Goal: Information Seeking & Learning: Understand process/instructions

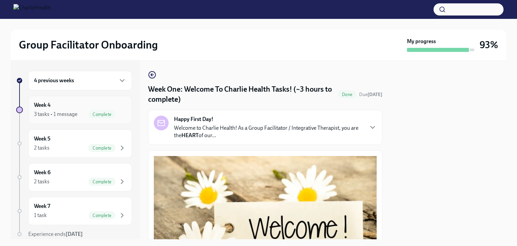
click at [87, 104] on div "Week 4 3 tasks • 1 message Complete" at bounding box center [80, 109] width 92 height 17
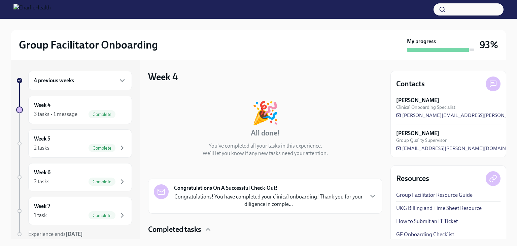
click at [97, 75] on div "4 previous weeks" at bounding box center [80, 81] width 104 height 20
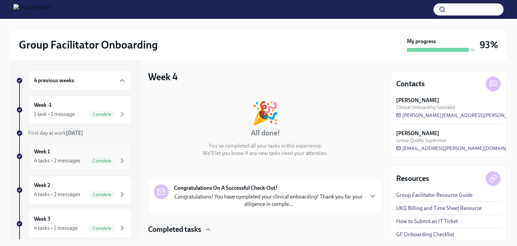
click at [88, 155] on div "Week 1 4 tasks • 2 messages Complete" at bounding box center [80, 156] width 92 height 17
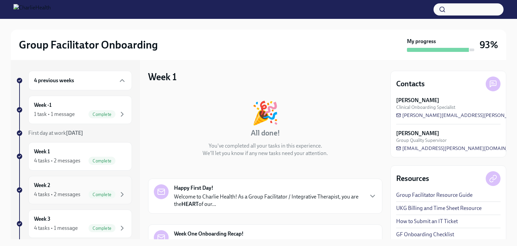
click at [88, 193] on span "Complete" at bounding box center [101, 194] width 27 height 5
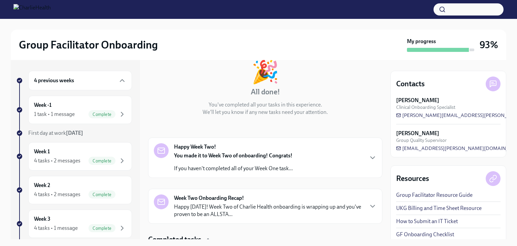
scroll to position [168, 0]
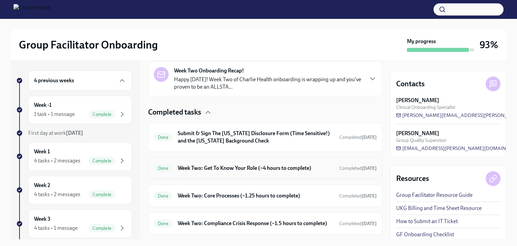
click at [288, 169] on h6 "Week Two: Get To Know Your Role (~4 hours to complete)" at bounding box center [256, 167] width 156 height 7
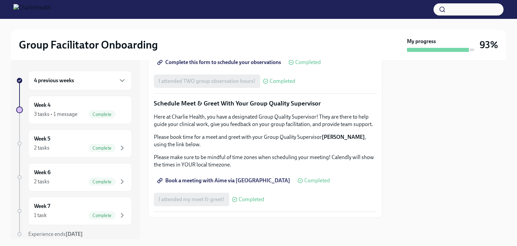
scroll to position [567, 0]
click at [269, 66] on span "Complete this form to schedule your observations" at bounding box center [219, 62] width 122 height 7
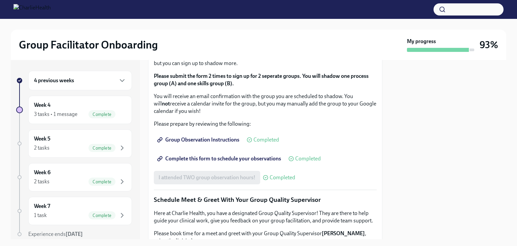
scroll to position [315, 0]
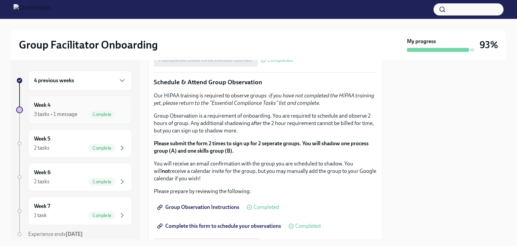
click at [69, 106] on div "Week 4 3 tasks • 1 message Complete" at bounding box center [80, 109] width 92 height 17
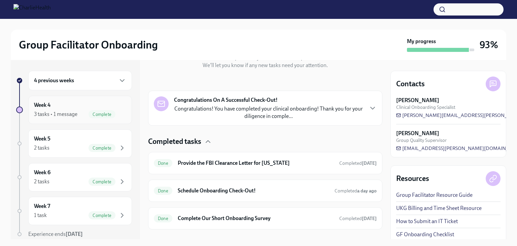
scroll to position [99, 0]
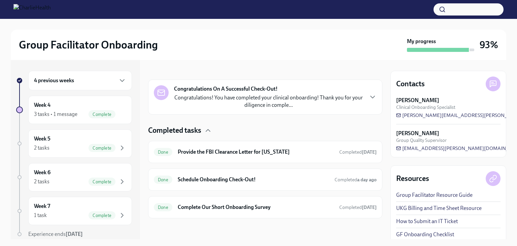
click at [48, 80] on h6 "4 previous weeks" at bounding box center [54, 80] width 40 height 7
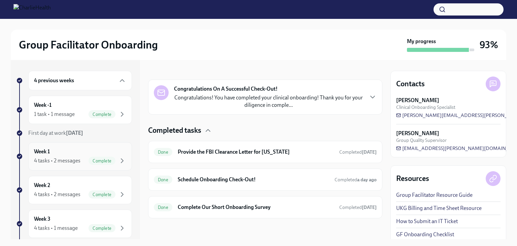
click at [77, 155] on div "Week 1 4 tasks • 2 messages Complete" at bounding box center [80, 156] width 92 height 17
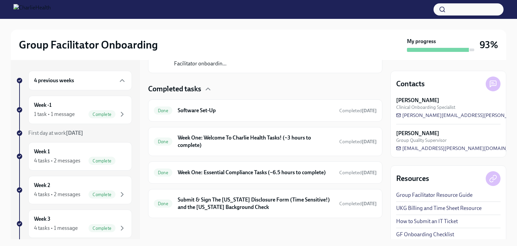
scroll to position [192, 0]
click at [288, 168] on h6 "Week One: Essential Compliance Tasks (~6.5 hours to complete)" at bounding box center [256, 171] width 156 height 7
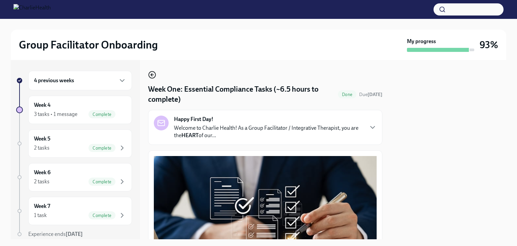
click at [154, 74] on icon "button" at bounding box center [152, 75] width 8 height 8
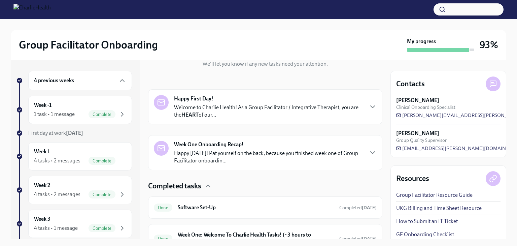
scroll to position [135, 0]
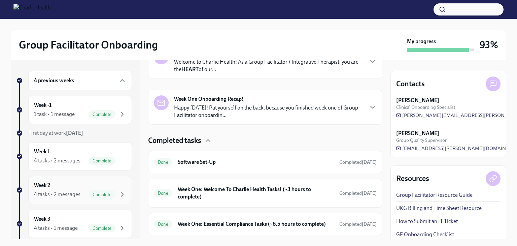
click at [71, 187] on div "Week 2 4 tasks • 2 messages Complete" at bounding box center [80, 189] width 92 height 17
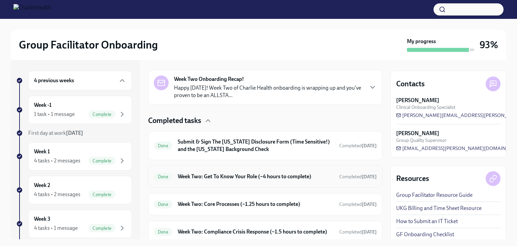
scroll to position [191, 0]
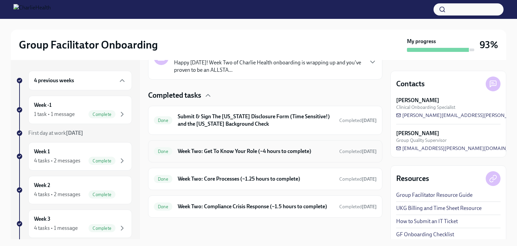
click at [277, 147] on h6 "Week Two: Get To Know Your Role (~4 hours to complete)" at bounding box center [256, 150] width 156 height 7
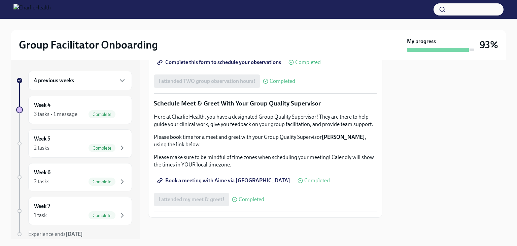
scroll to position [517, 0]
click at [94, 80] on div "4 previous weeks" at bounding box center [80, 80] width 92 height 8
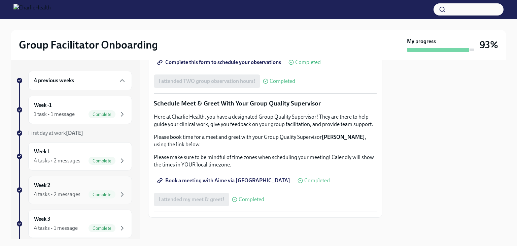
click at [73, 185] on div "Week 2 4 tasks • 2 messages Complete" at bounding box center [80, 189] width 92 height 17
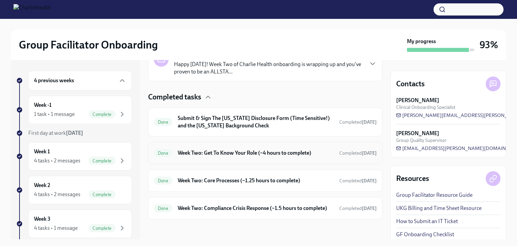
scroll to position [191, 0]
